Goal: Navigation & Orientation: Go to known website

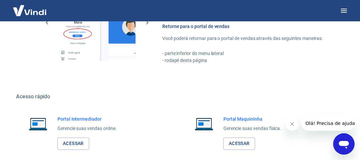
scroll to position [373, 0]
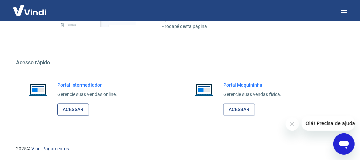
click at [79, 109] on link "Acessar" at bounding box center [73, 110] width 32 height 12
